Goal: Information Seeking & Learning: Find specific fact

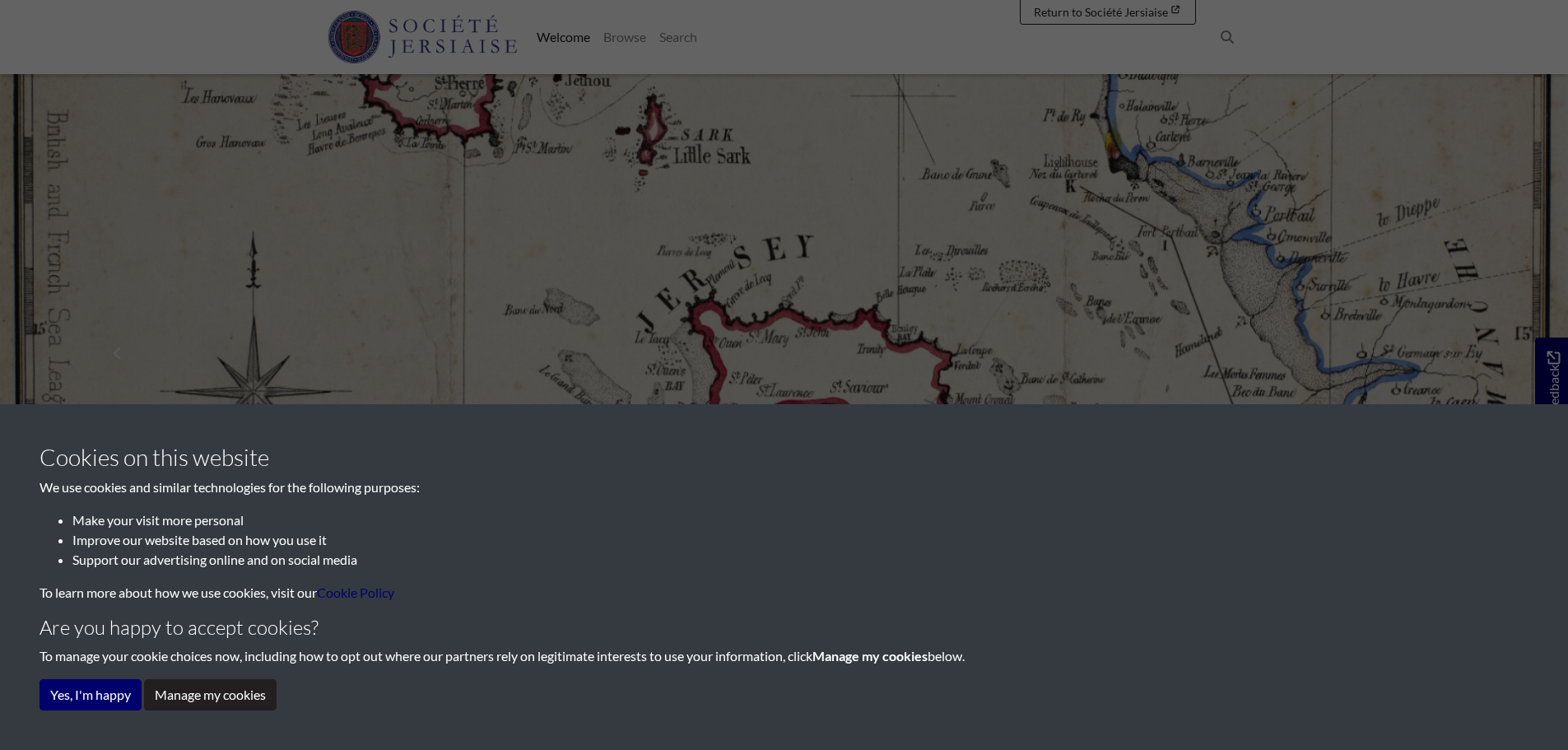
scroll to position [82, 0]
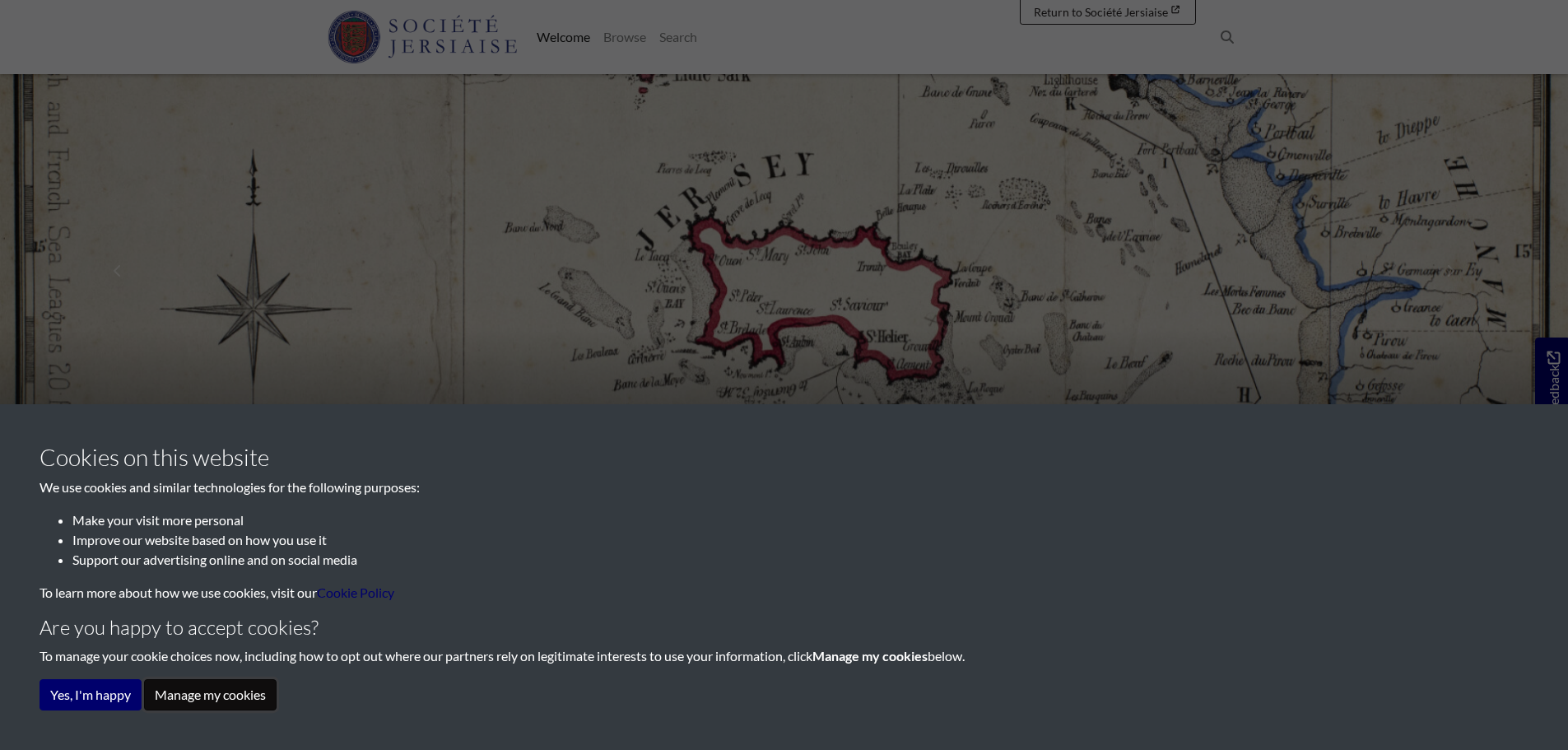
click at [226, 691] on button "Manage my cookies" at bounding box center [209, 695] width 132 height 32
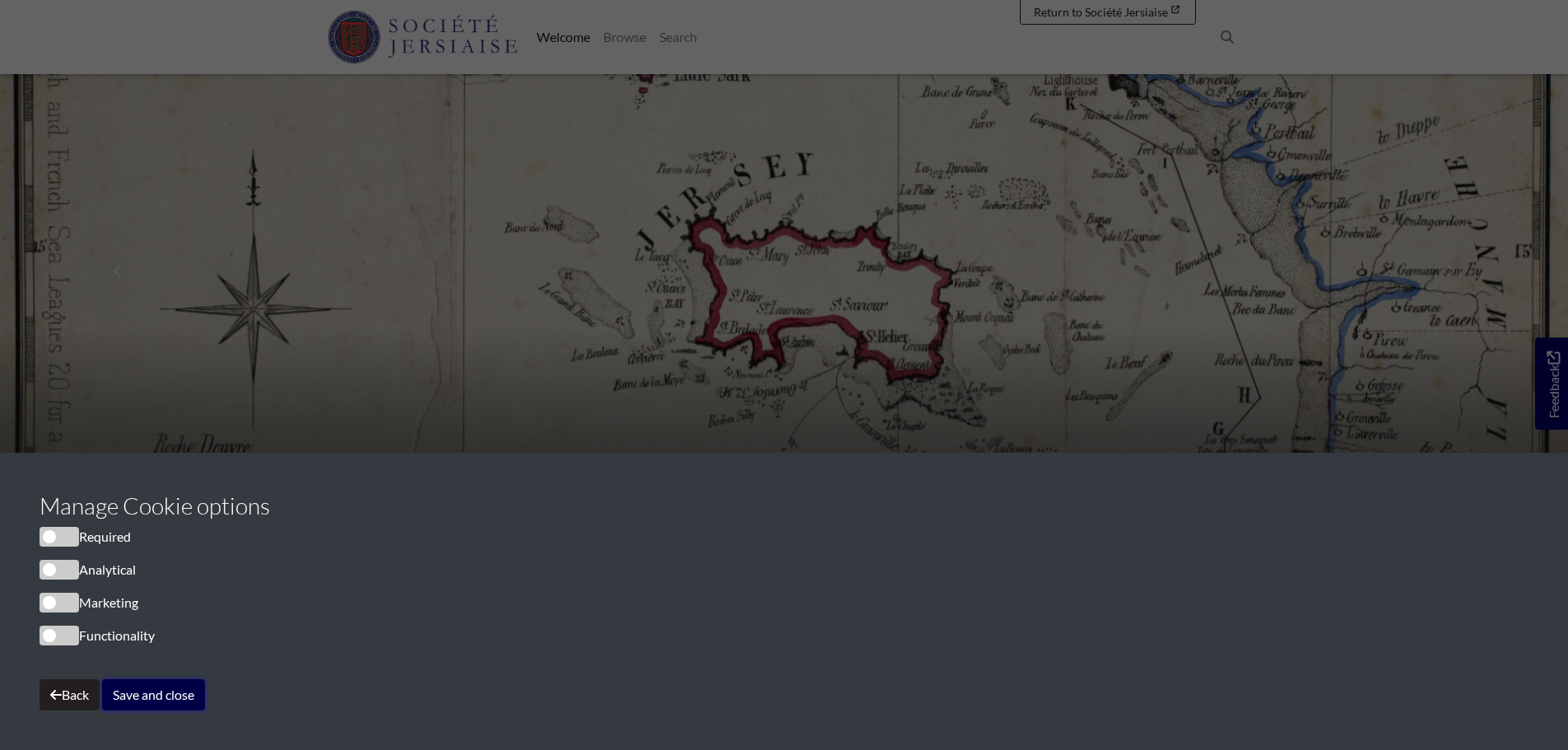
click at [151, 693] on button "Save and close" at bounding box center [153, 695] width 103 height 32
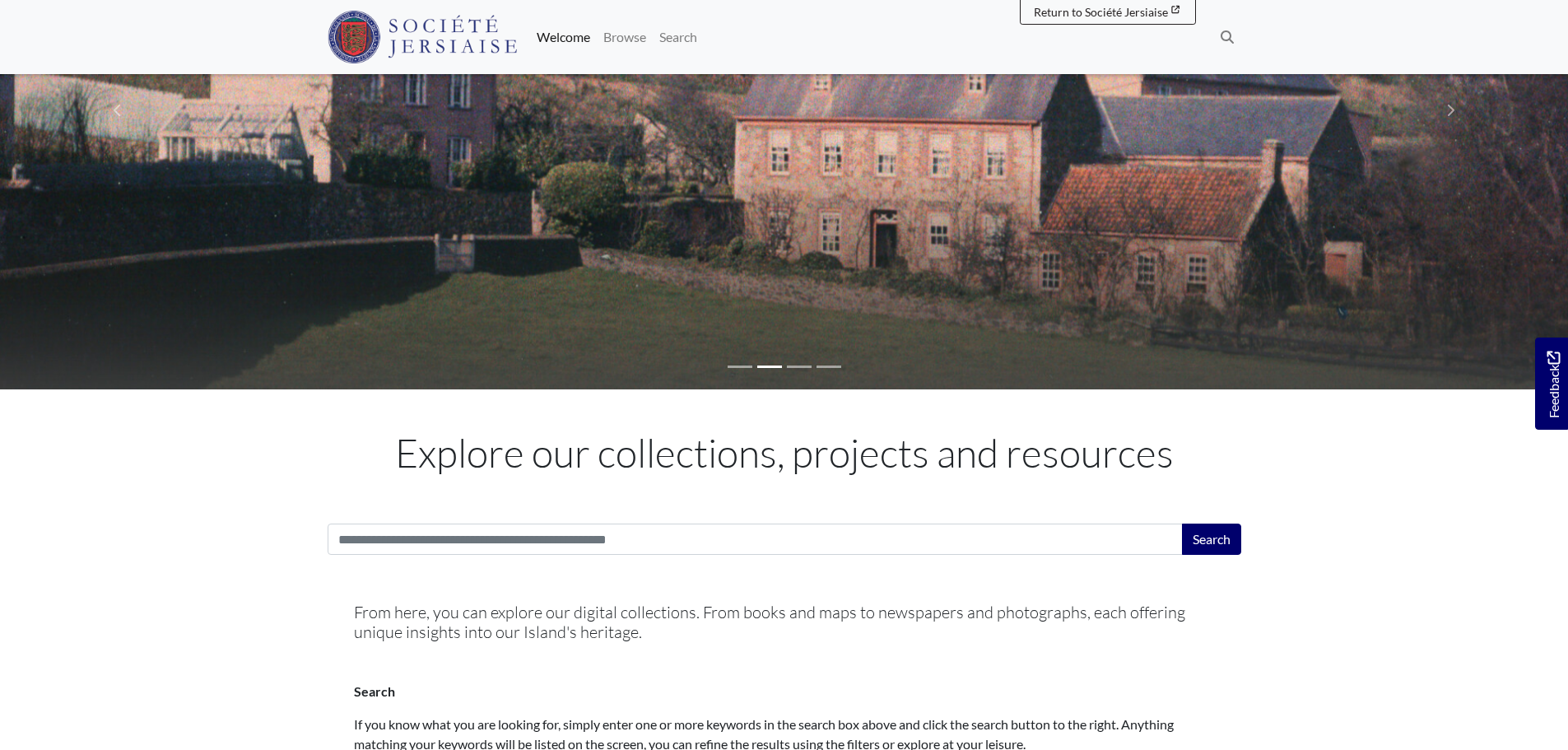
scroll to position [247, 0]
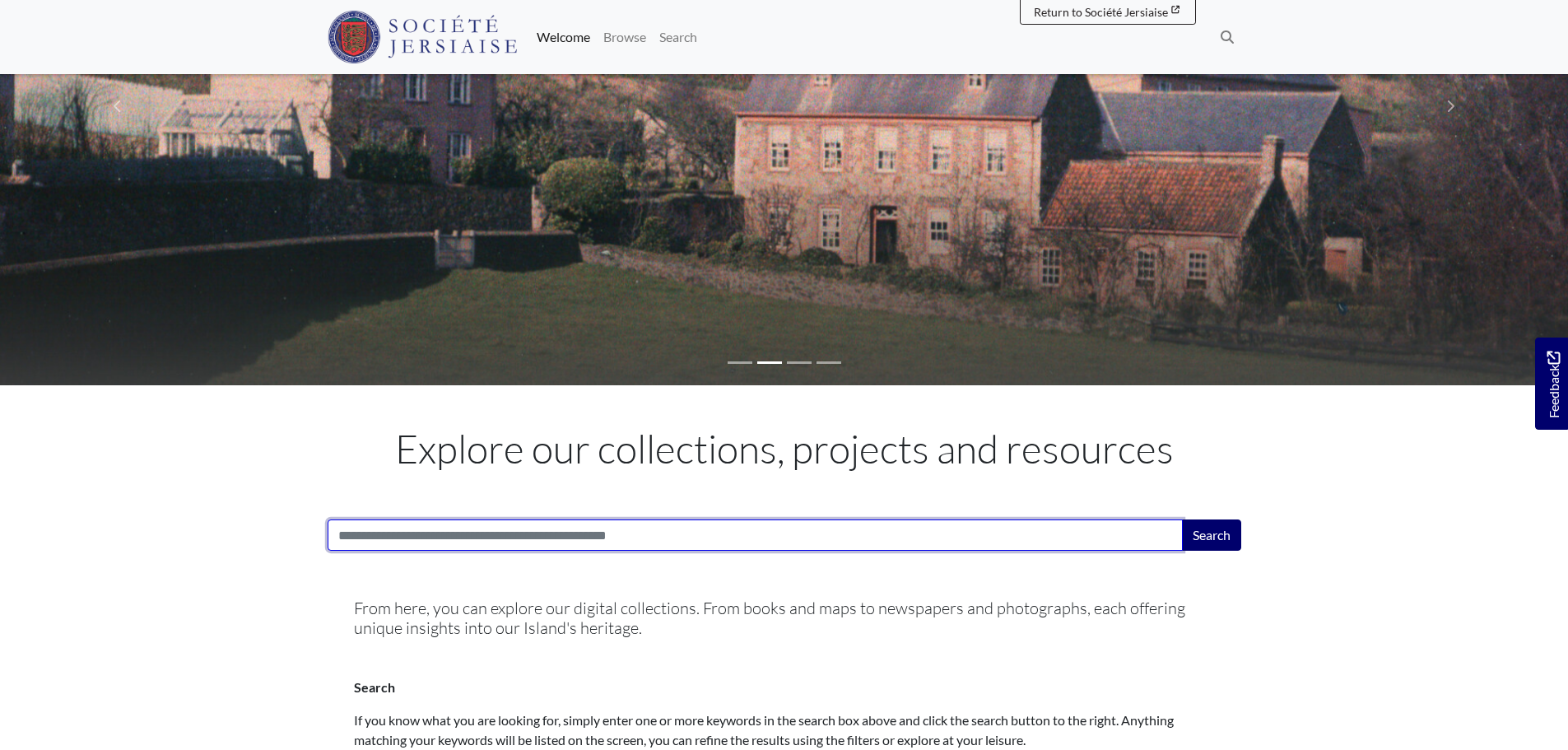
click at [429, 534] on input "Search:" at bounding box center [756, 535] width 855 height 32
type input "******"
click at [1182, 520] on button "Search" at bounding box center [1212, 535] width 60 height 32
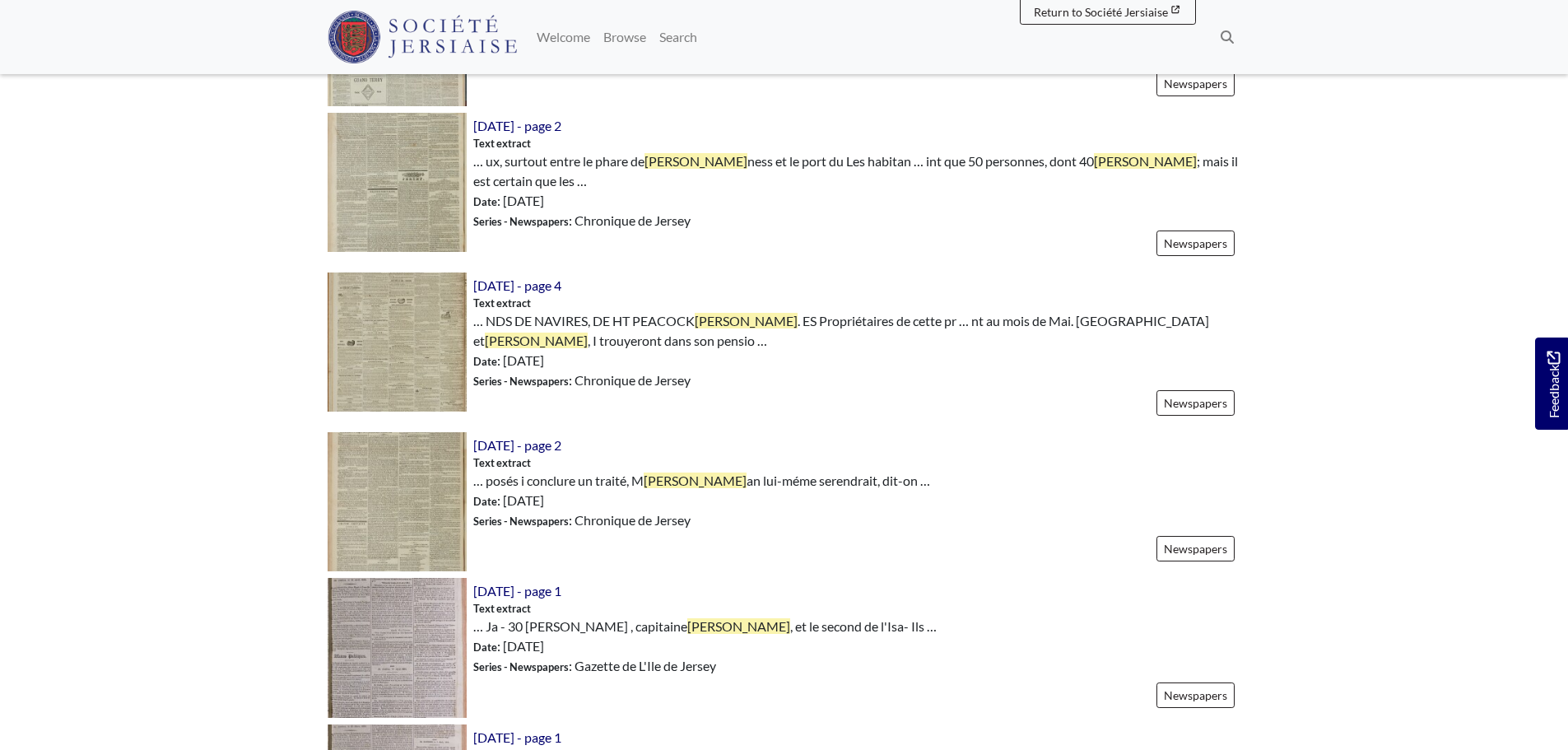
scroll to position [823, 0]
